Goal: Information Seeking & Learning: Check status

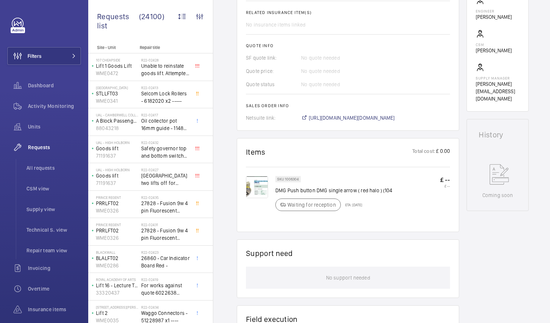
scroll to position [272, 0]
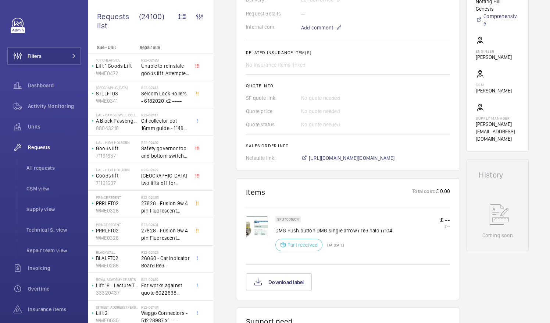
scroll to position [233, 0]
click at [280, 281] on button "Download label" at bounding box center [279, 282] width 66 height 18
click at [46, 165] on span "All requests" at bounding box center [53, 167] width 54 height 7
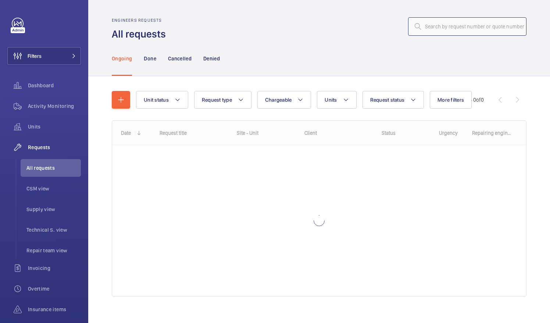
click at [421, 29] on input "text" at bounding box center [467, 26] width 118 height 18
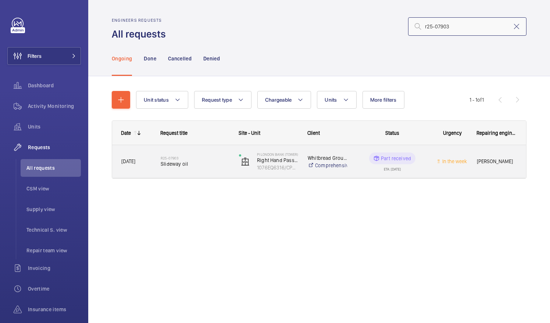
type input "r25-07903"
click at [177, 164] on span "Slideway oil" at bounding box center [195, 163] width 69 height 7
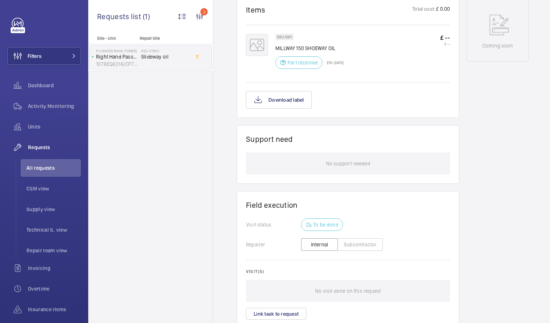
scroll to position [432, 0]
